Goal: Check status: Check status

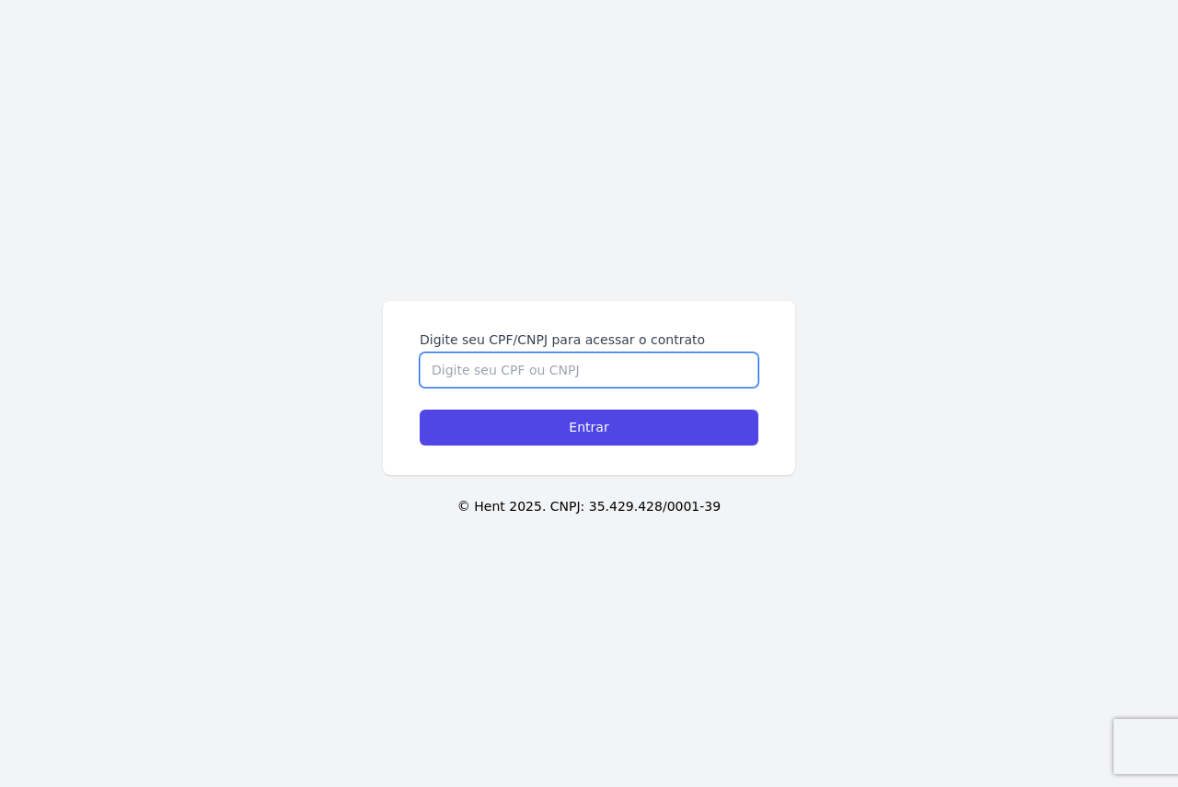
click at [585, 373] on input "Digite seu CPF/CNPJ para acessar o contrato" at bounding box center [589, 369] width 339 height 35
type input "45908306800"
click at [420, 409] on input "Entrar" at bounding box center [589, 427] width 339 height 36
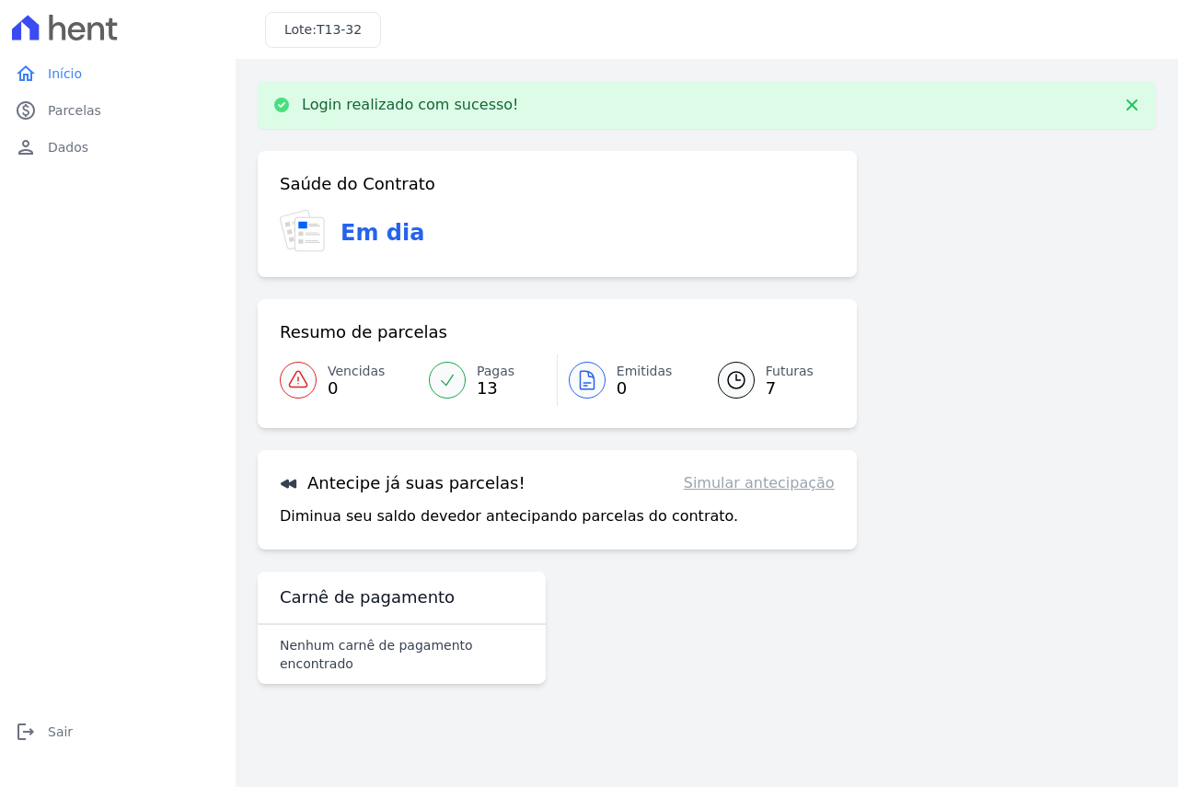
click at [729, 377] on icon at bounding box center [736, 380] width 17 height 17
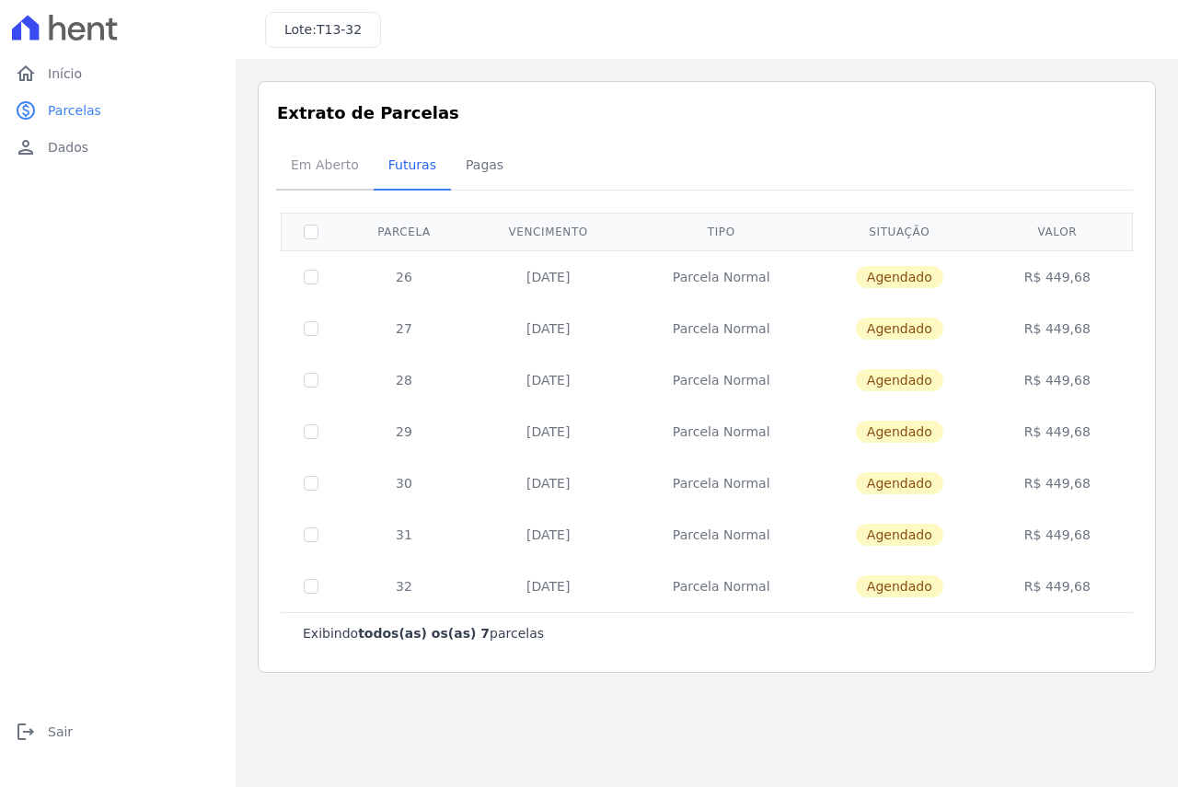
click at [317, 171] on span "Em Aberto" at bounding box center [325, 164] width 90 height 37
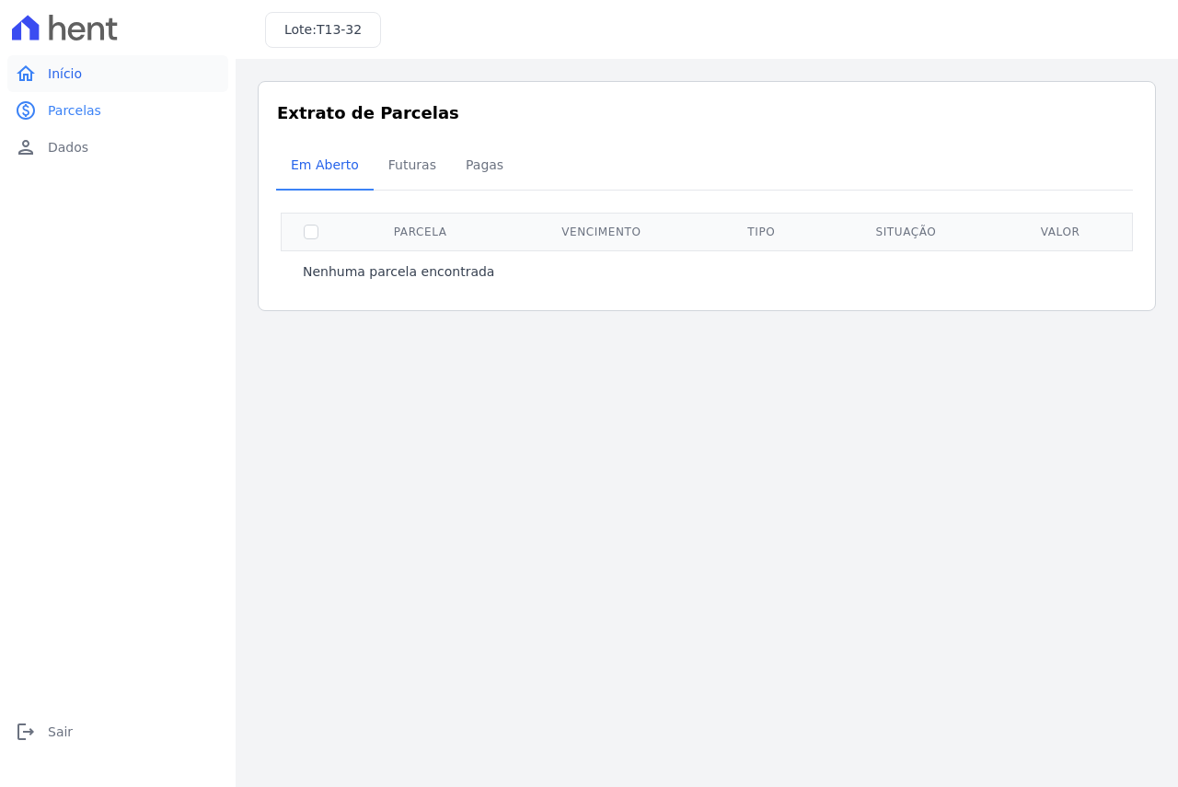
click at [80, 63] on link "home Início" at bounding box center [117, 73] width 221 height 37
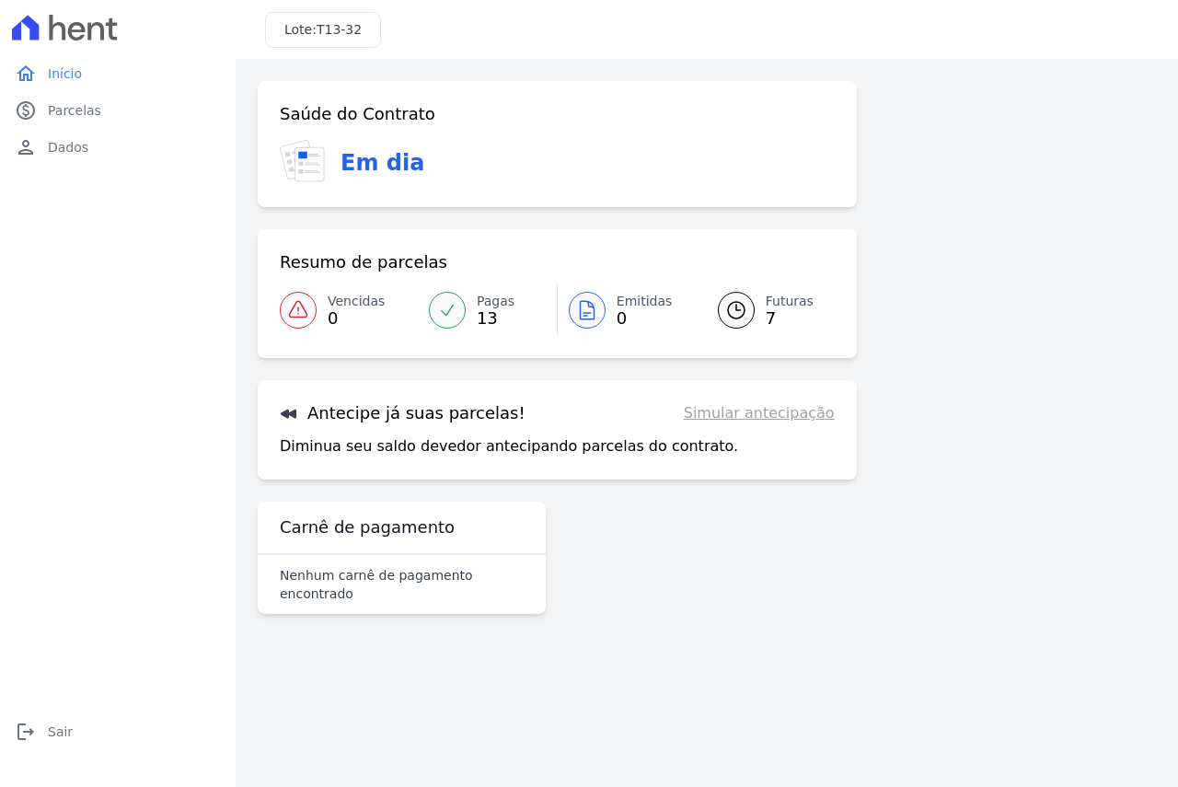
click at [753, 318] on link "Futuras 7" at bounding box center [765, 310] width 139 height 52
